Goal: Transaction & Acquisition: Obtain resource

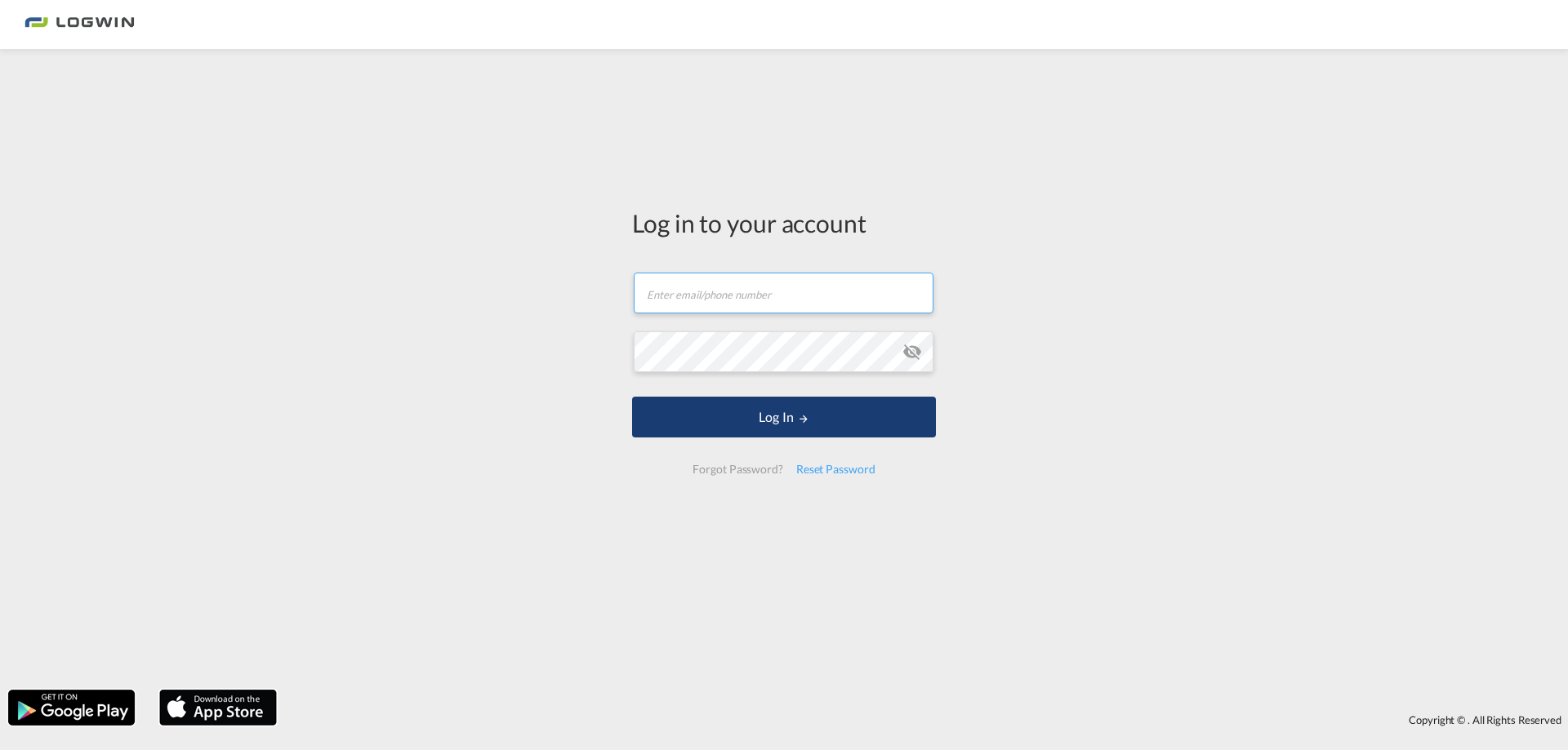
type input "[PERSON_NAME][EMAIL_ADDRESS][PERSON_NAME][DOMAIN_NAME]"
click at [863, 418] on button "Log In" at bounding box center [784, 416] width 303 height 40
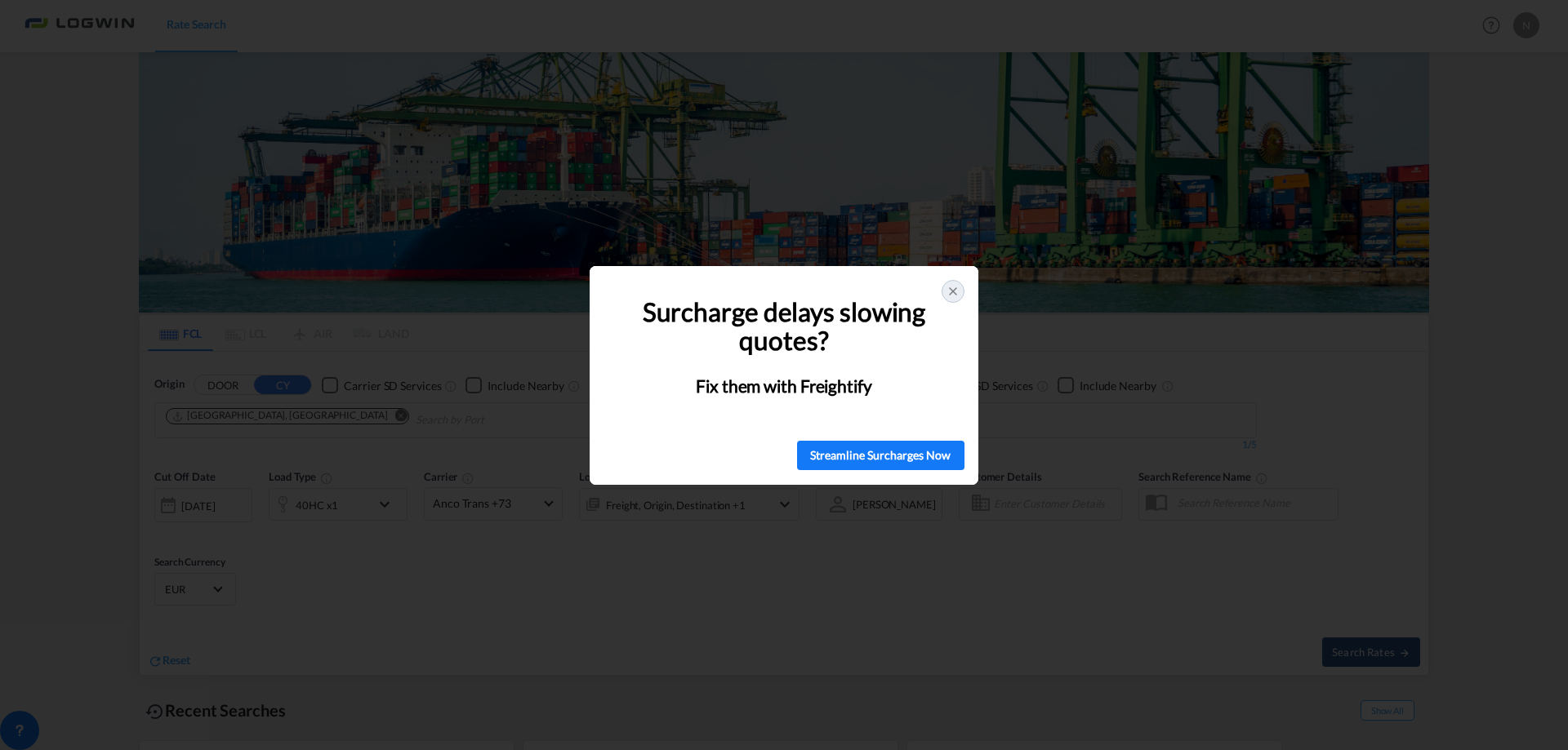
click at [954, 280] on div at bounding box center [953, 291] width 23 height 23
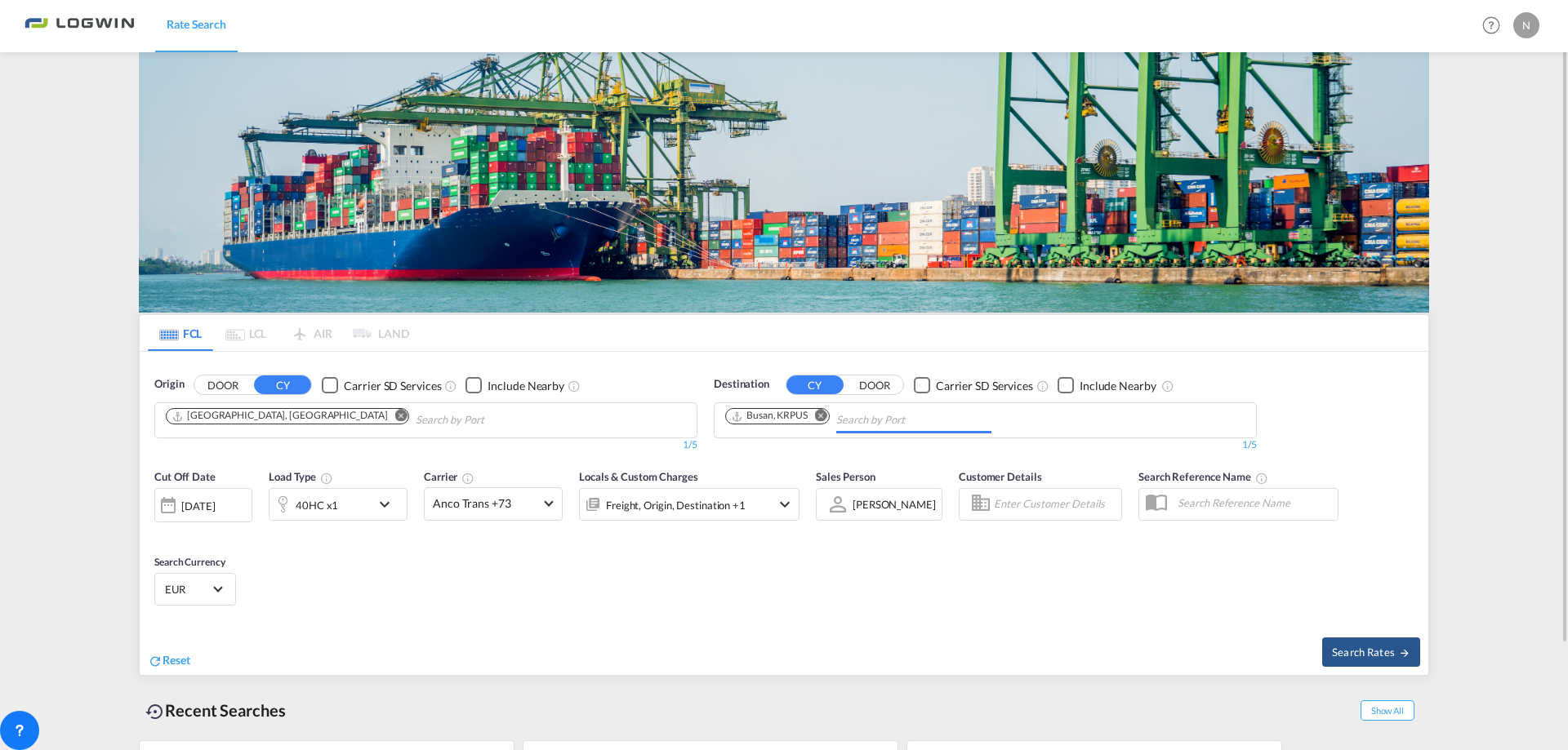
click at [845, 419] on input "Chips input." at bounding box center [913, 420] width 155 height 26
click at [822, 413] on md-icon "Remove" at bounding box center [820, 415] width 12 height 12
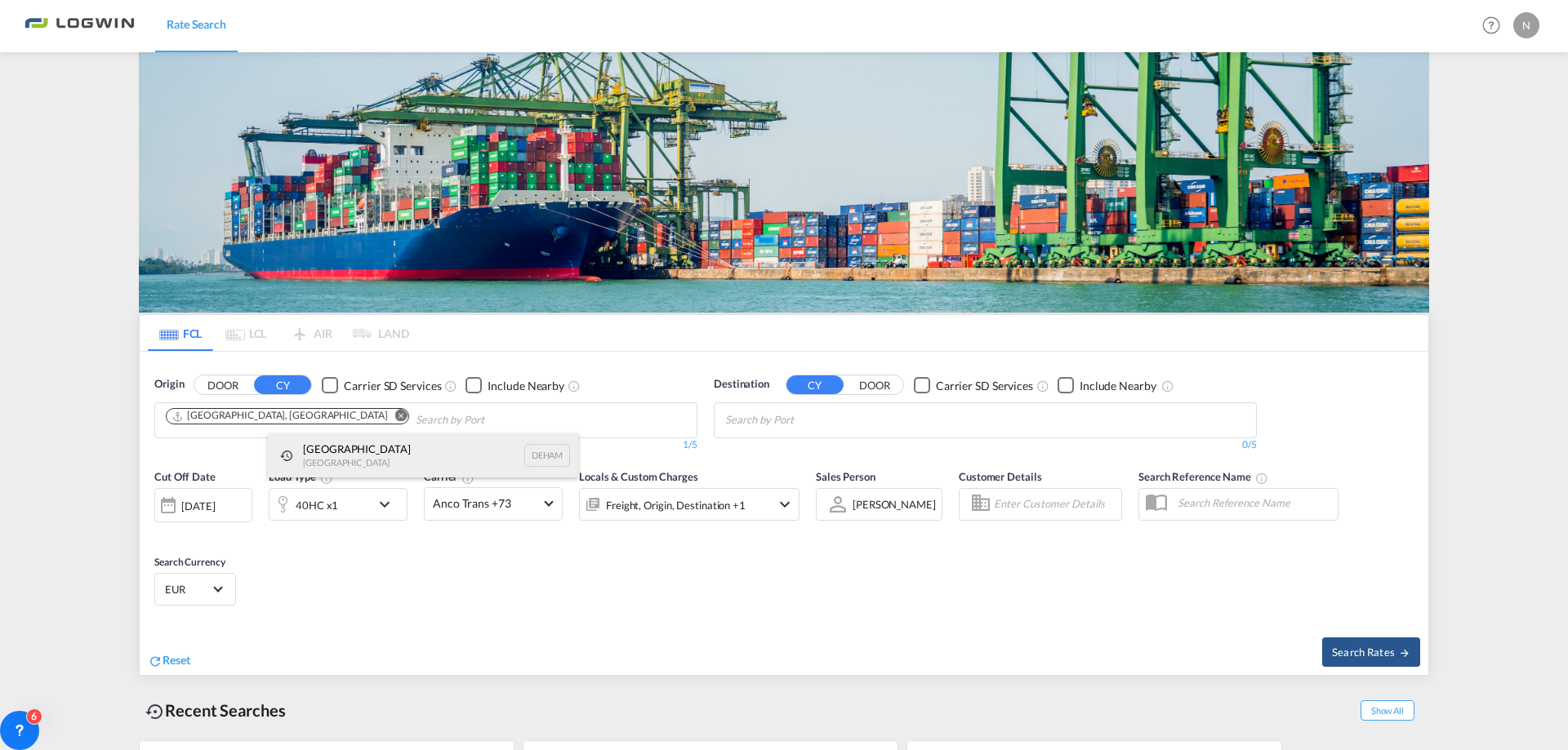
click at [383, 458] on div "[GEOGRAPHIC_DATA] [GEOGRAPHIC_DATA] DEHAM" at bounding box center [422, 455] width 310 height 44
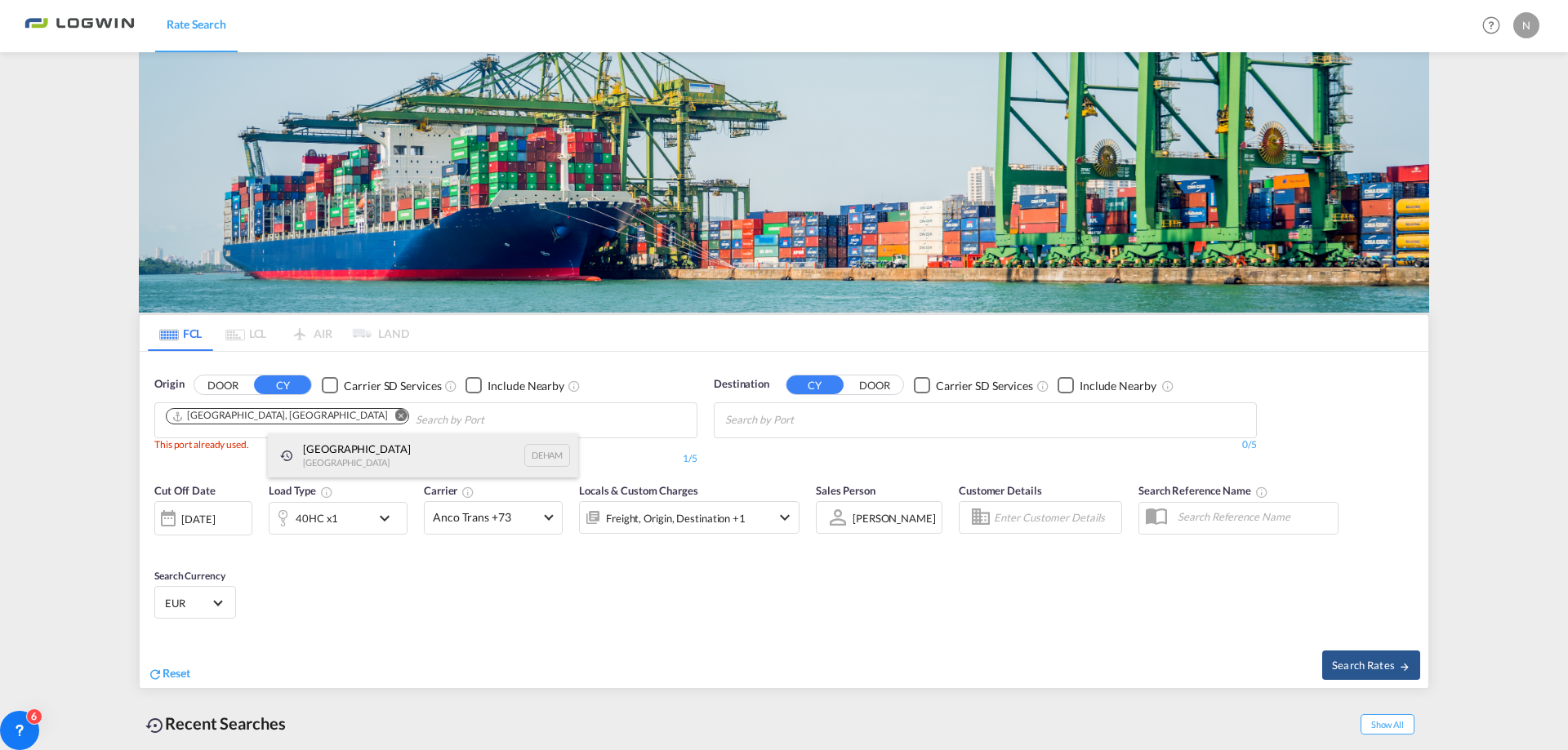
click at [329, 445] on div "[GEOGRAPHIC_DATA] [GEOGRAPHIC_DATA] DEHAM" at bounding box center [422, 455] width 310 height 44
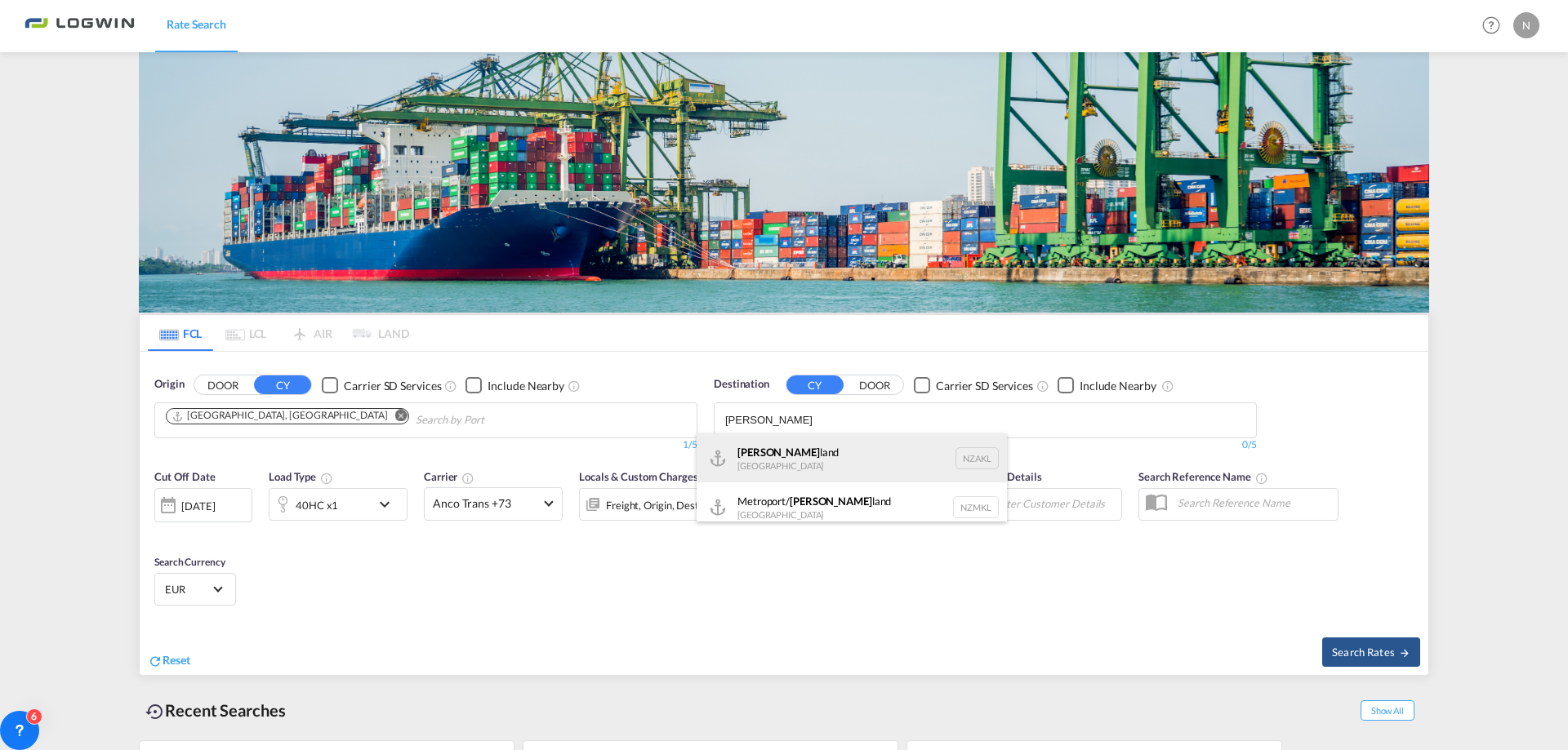
type input "[PERSON_NAME]"
click at [790, 453] on div "[PERSON_NAME] land [GEOGRAPHIC_DATA] NZAKL" at bounding box center [851, 457] width 310 height 49
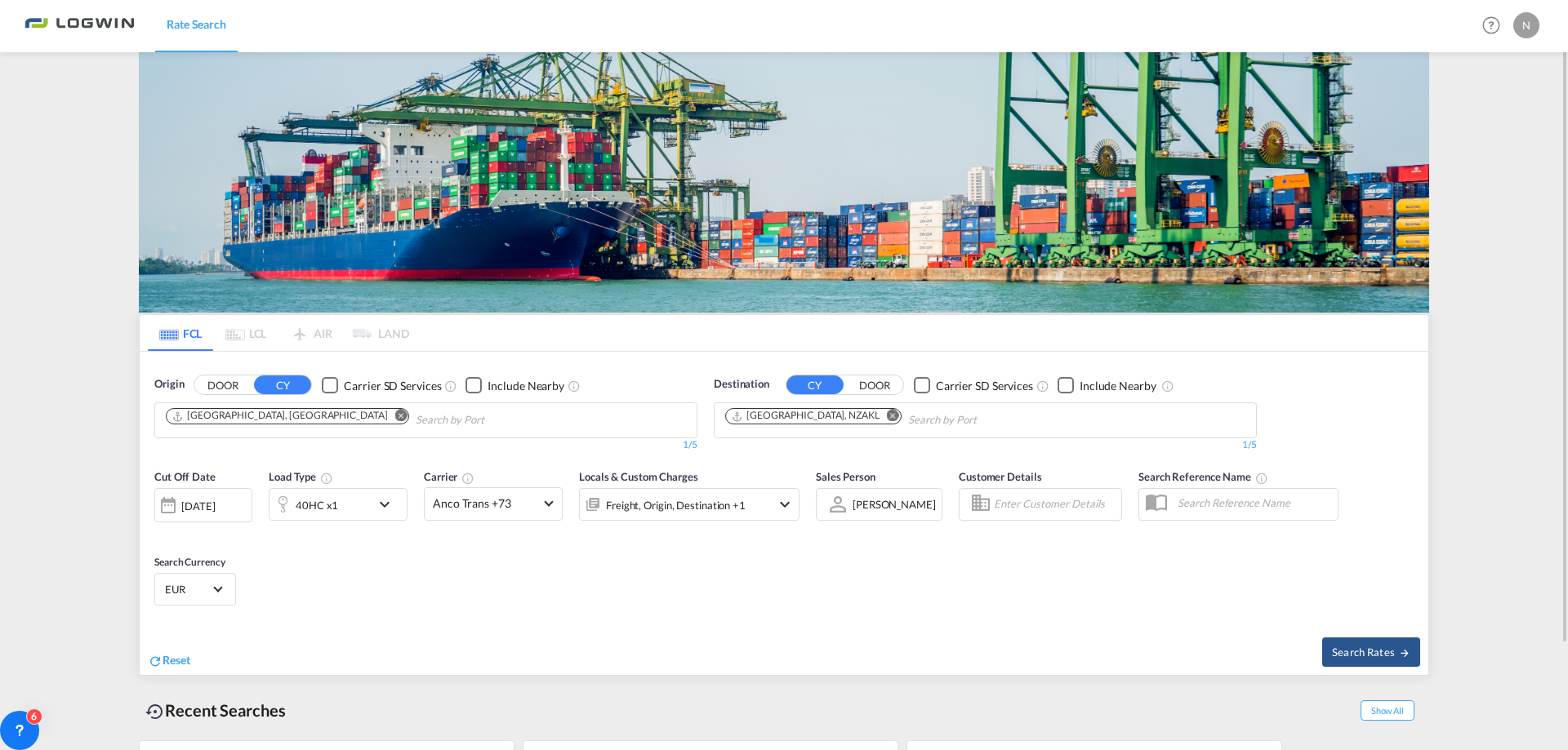
click at [385, 500] on md-icon "icon-chevron-down" at bounding box center [389, 504] width 28 height 19
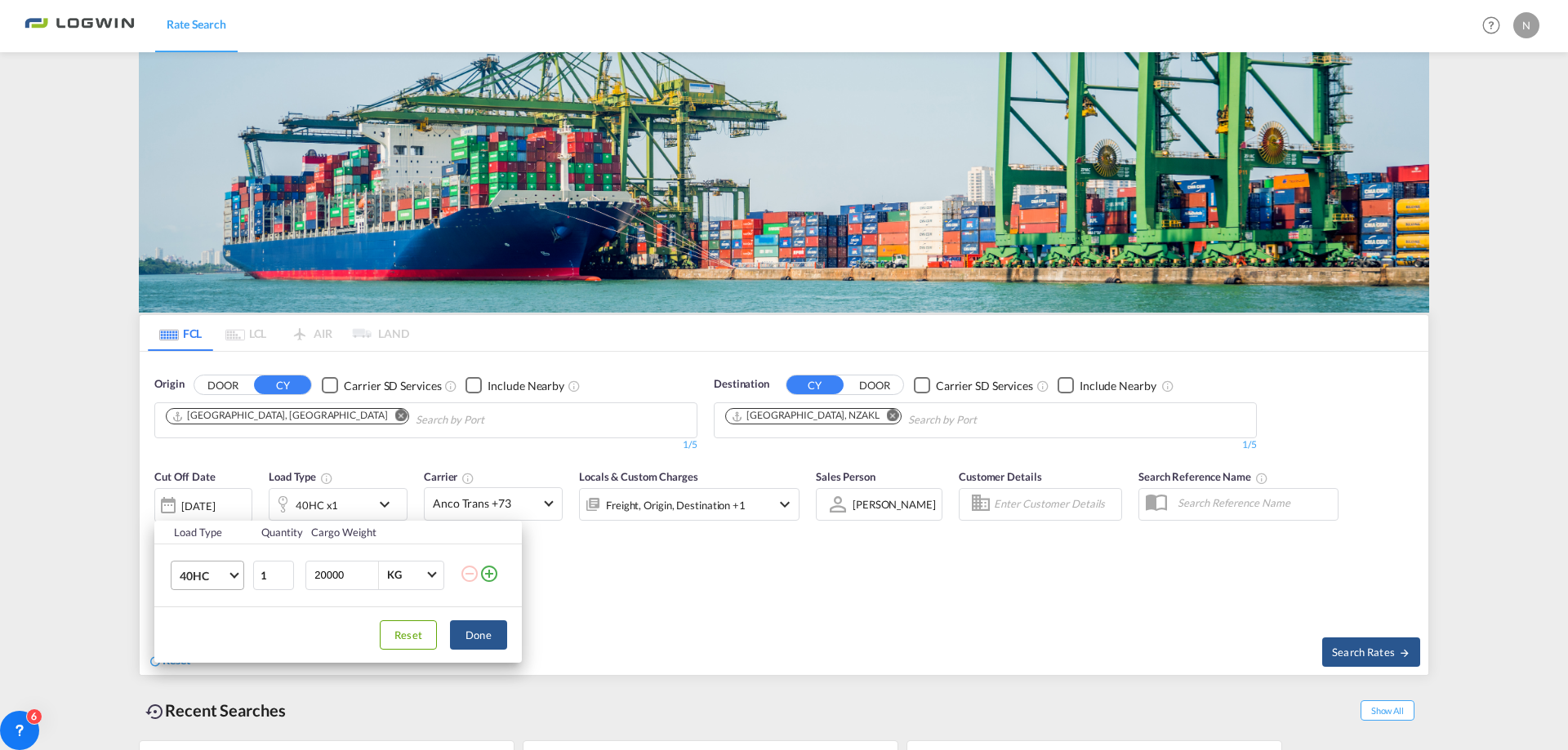
click at [236, 573] on span "Choose: \a40HC" at bounding box center [234, 574] width 9 height 9
click at [193, 498] on div "20GP" at bounding box center [193, 497] width 29 height 17
click at [492, 632] on button "Done" at bounding box center [478, 635] width 57 height 29
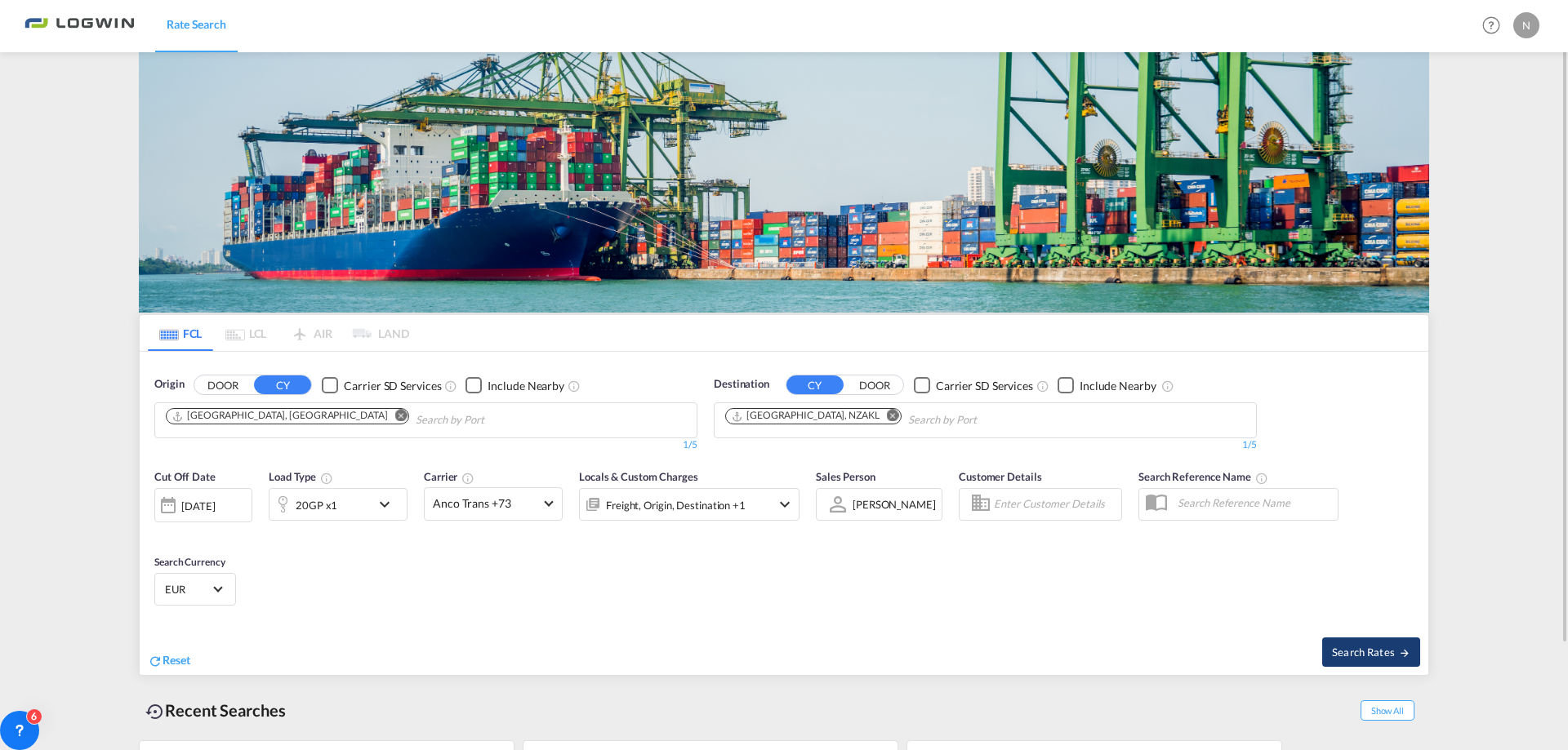
click at [1403, 647] on md-icon "icon-arrow-right" at bounding box center [1404, 653] width 11 height 11
type input "DEHAM to NZAKL / [DATE]"
